Goal: Task Accomplishment & Management: Manage account settings

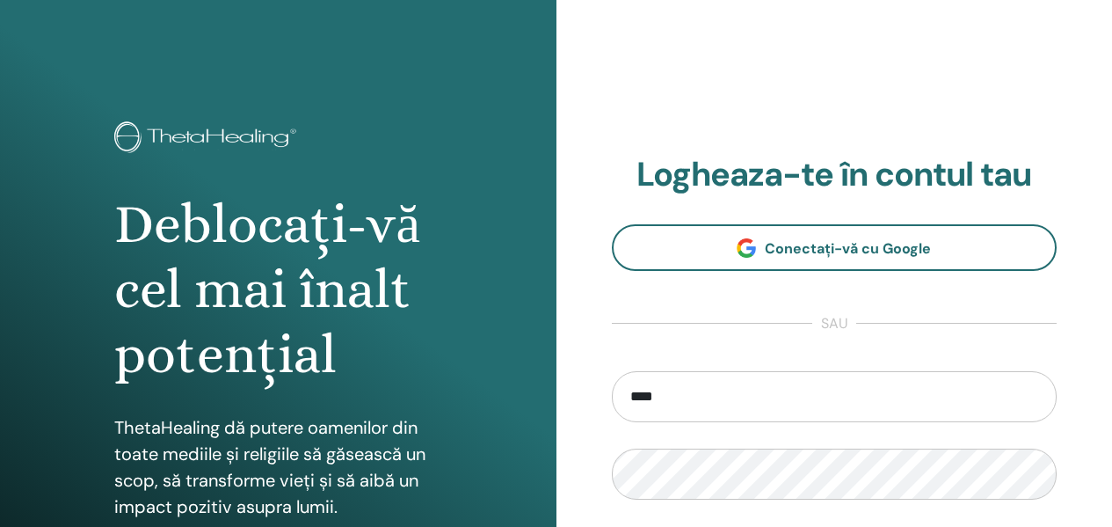
type input "**********"
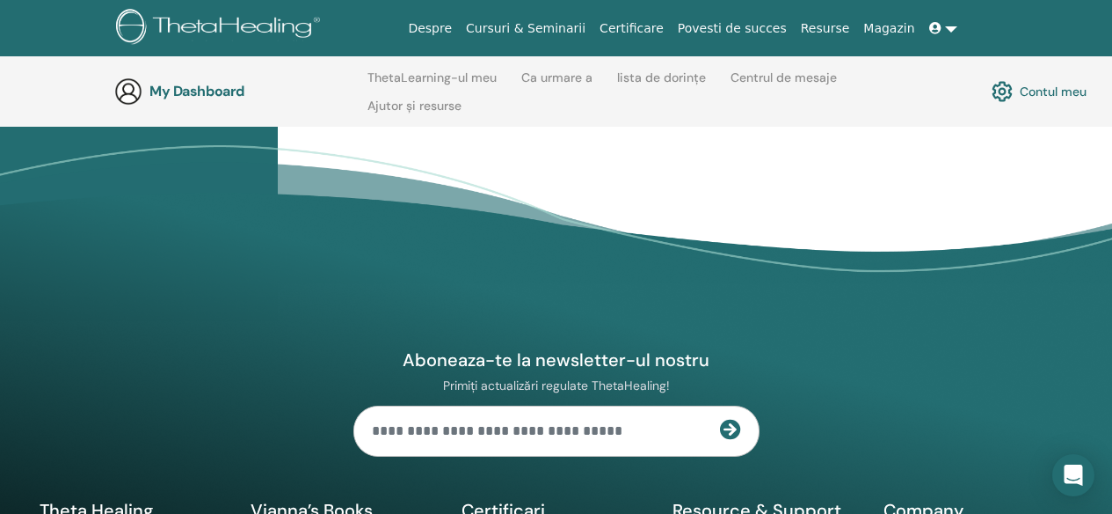
scroll to position [747, 0]
